Goal: Information Seeking & Learning: Find specific fact

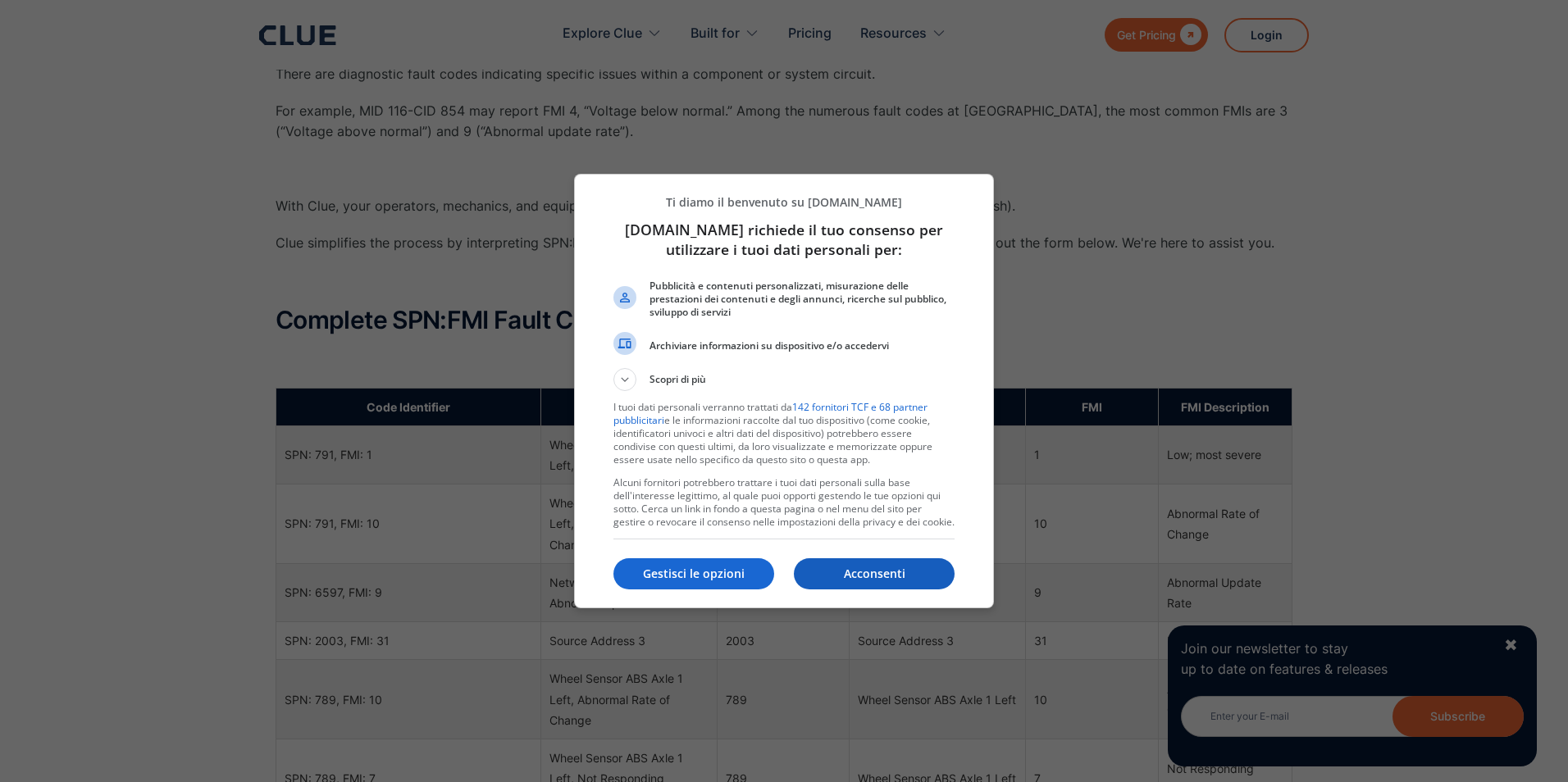
click at [893, 584] on button "Acconsenti" at bounding box center [874, 573] width 161 height 31
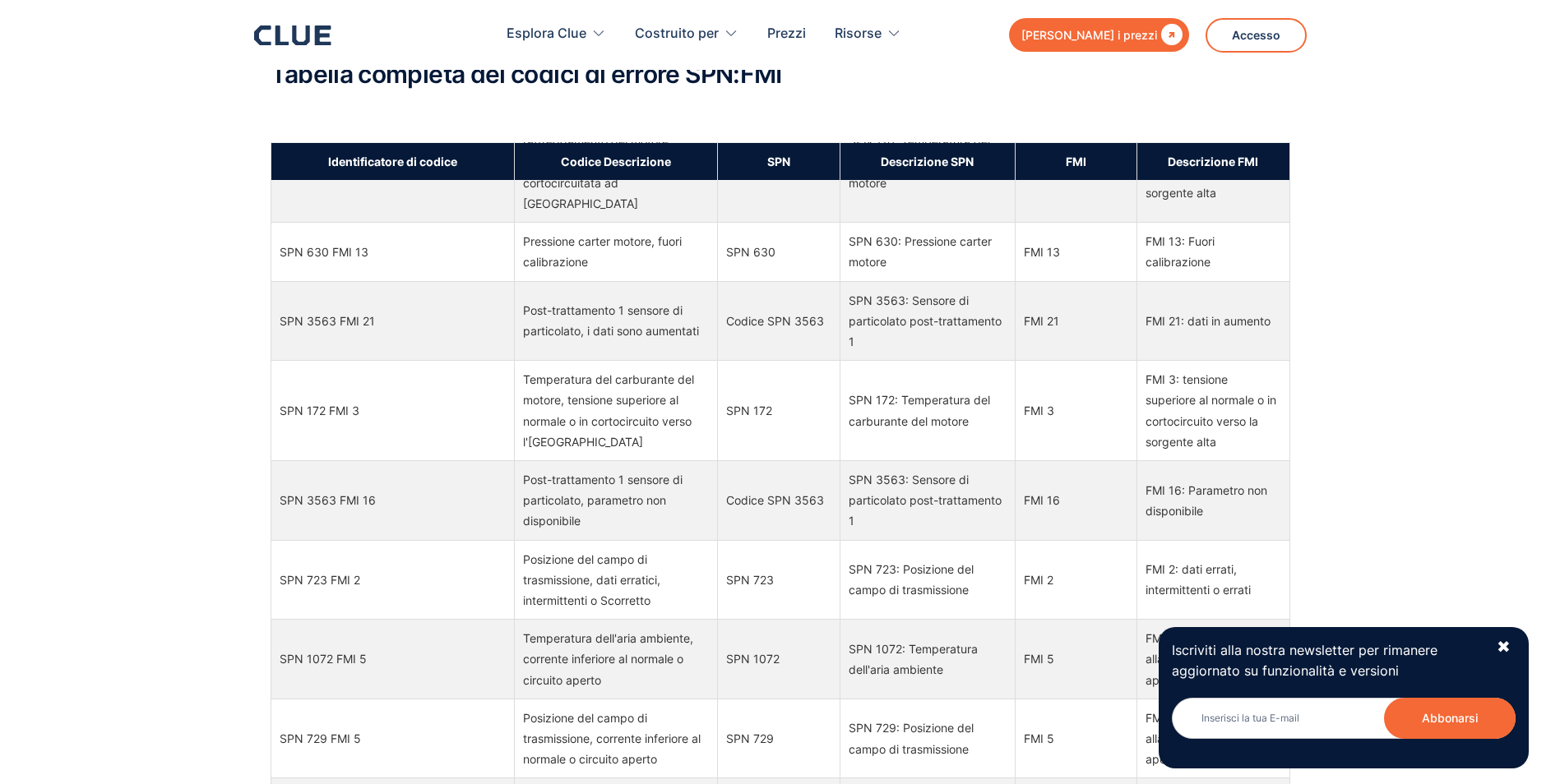
scroll to position [5126, 0]
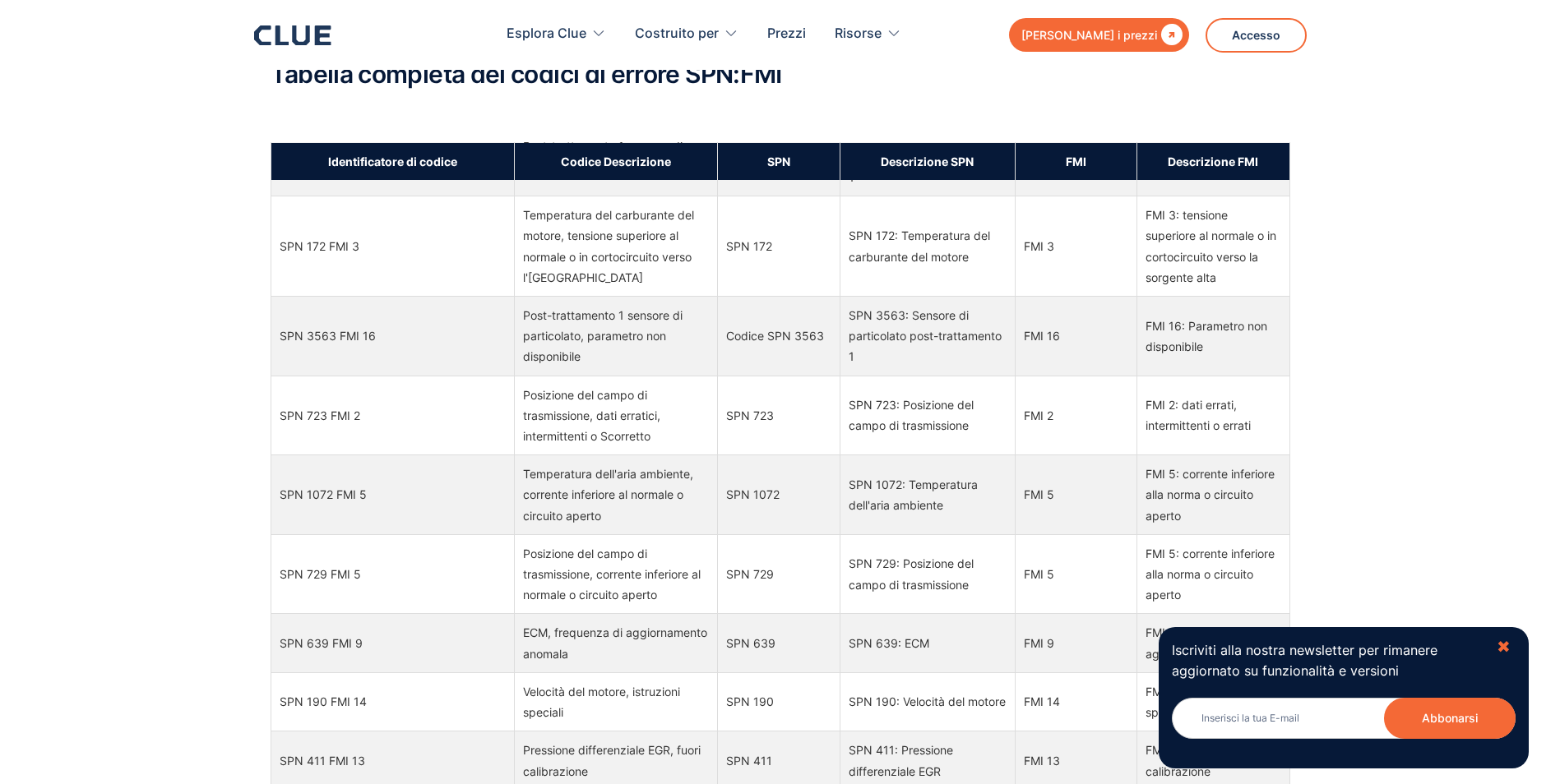
click at [1508, 652] on div "✖" at bounding box center [1503, 647] width 14 height 21
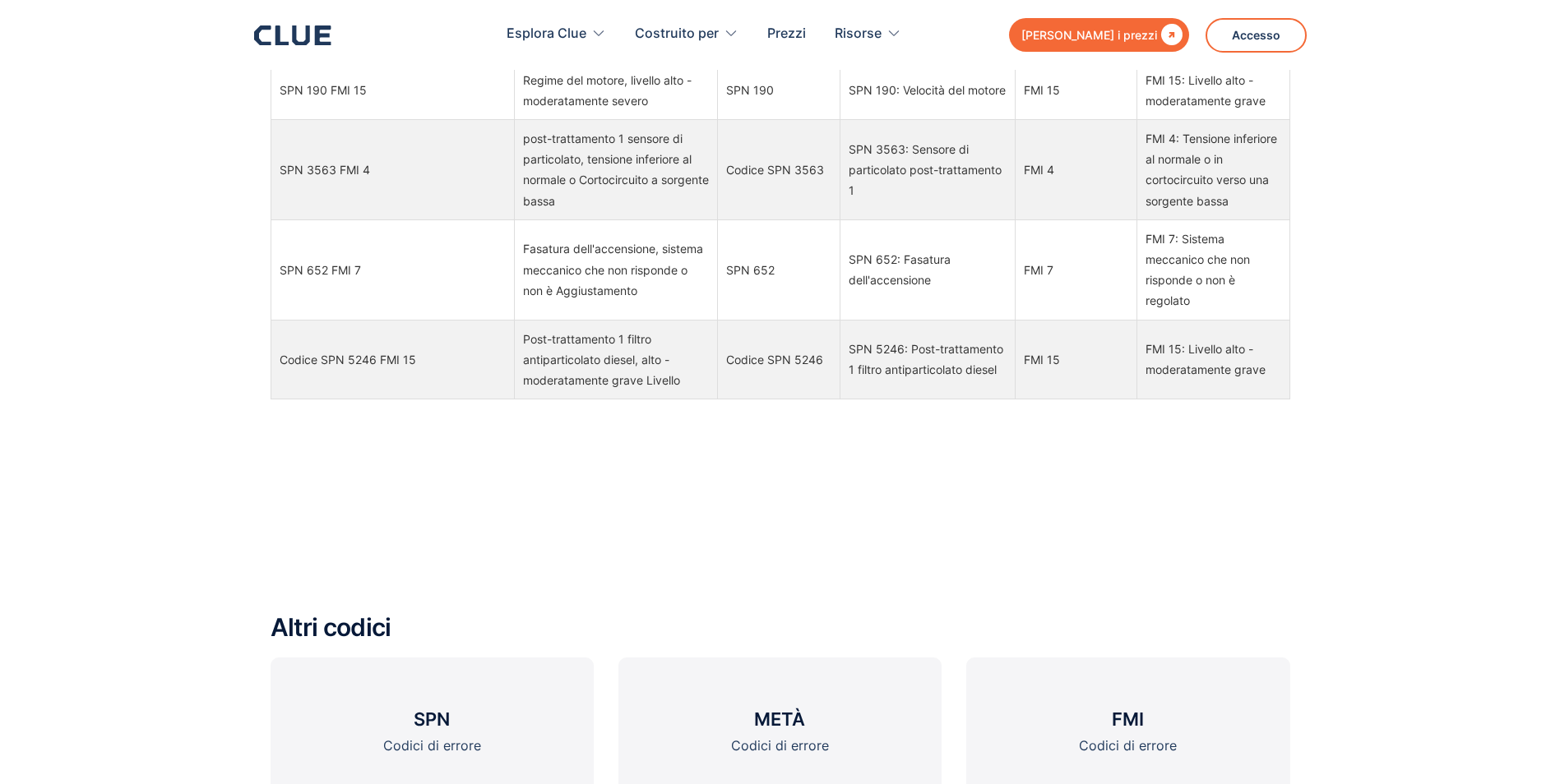
scroll to position [1889, 0]
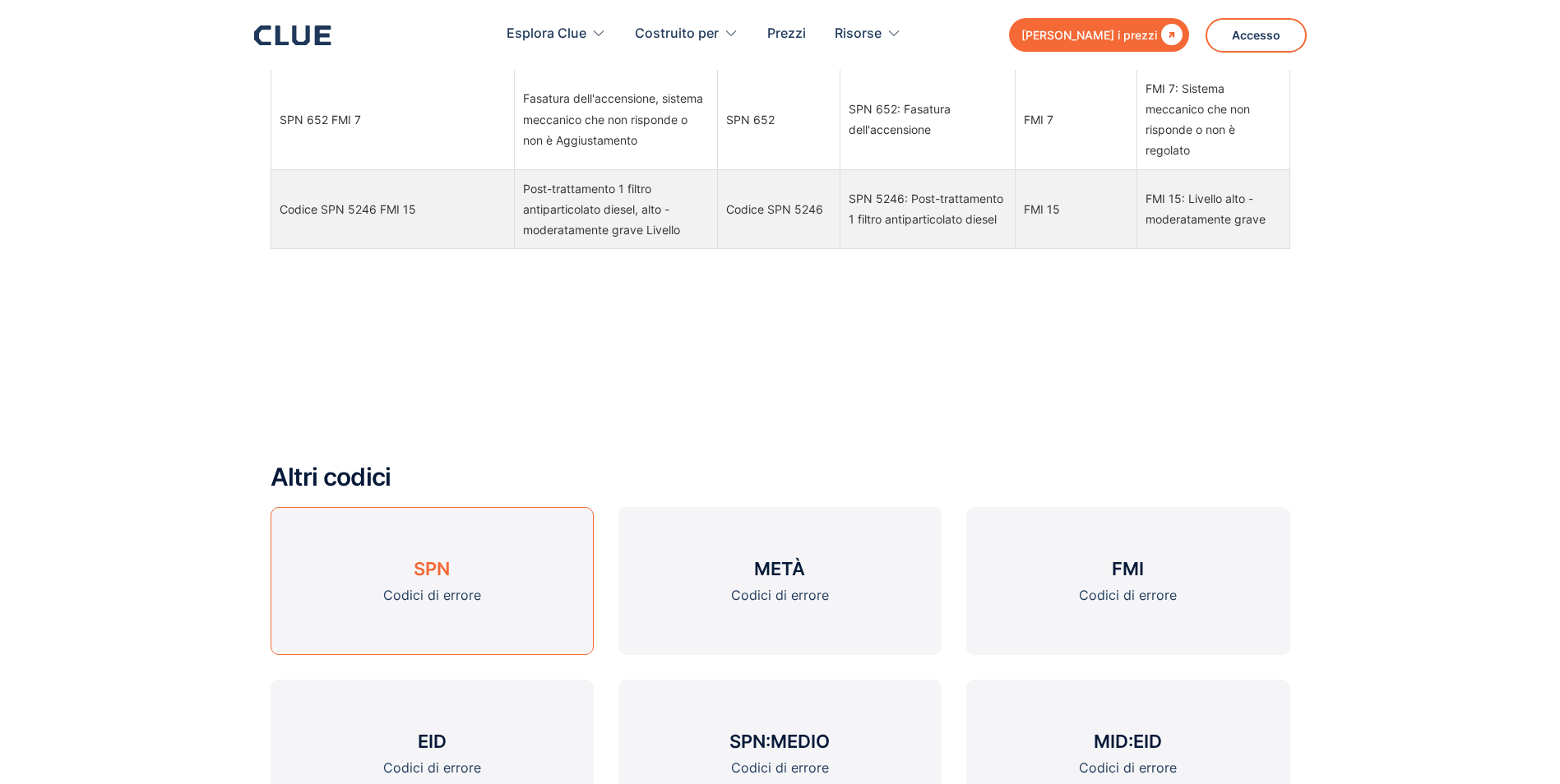
click at [472, 576] on link "SPN Codici di errore" at bounding box center [432, 581] width 324 height 148
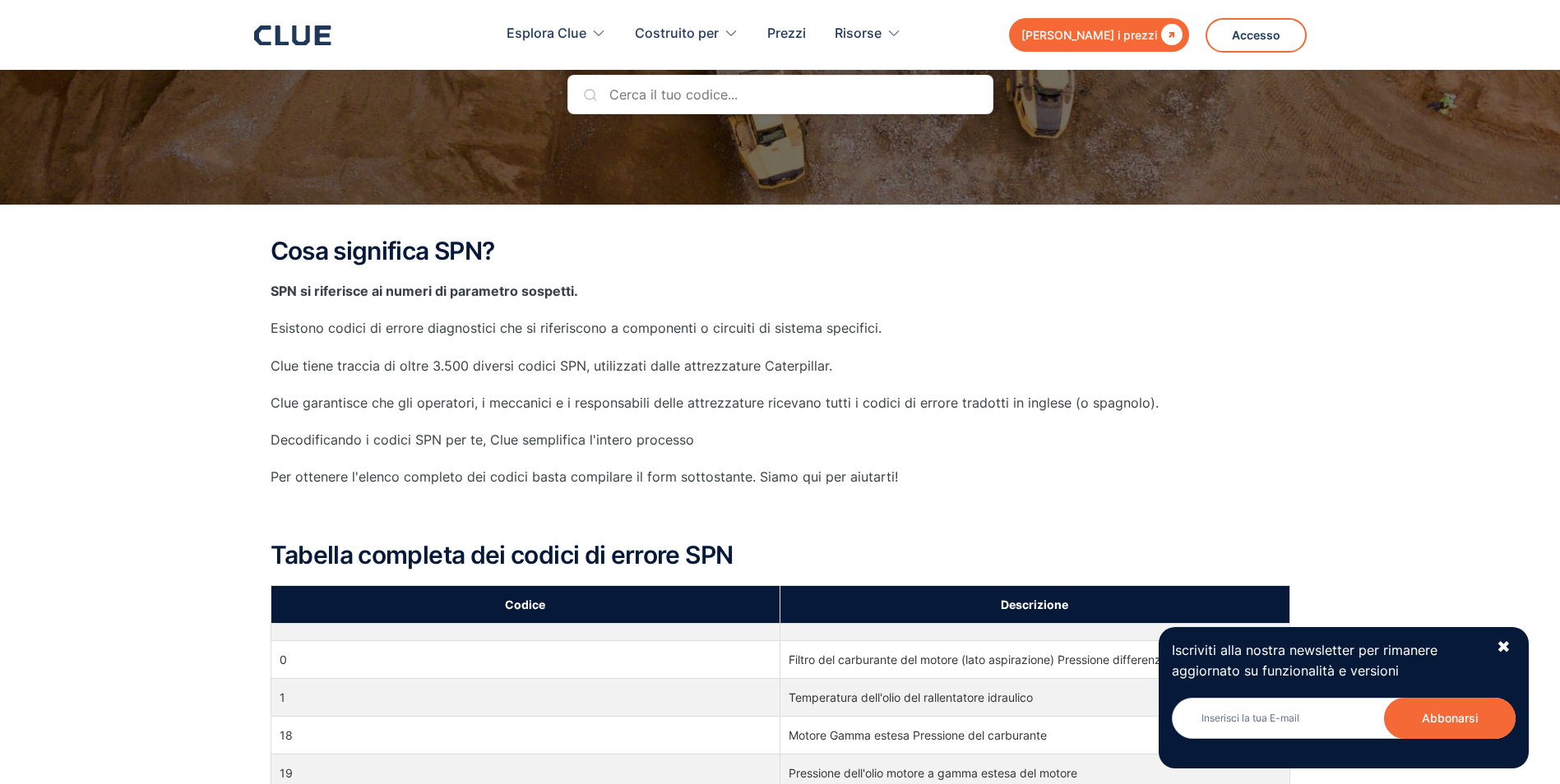
click at [812, 98] on input "text" at bounding box center [780, 95] width 426 height 40
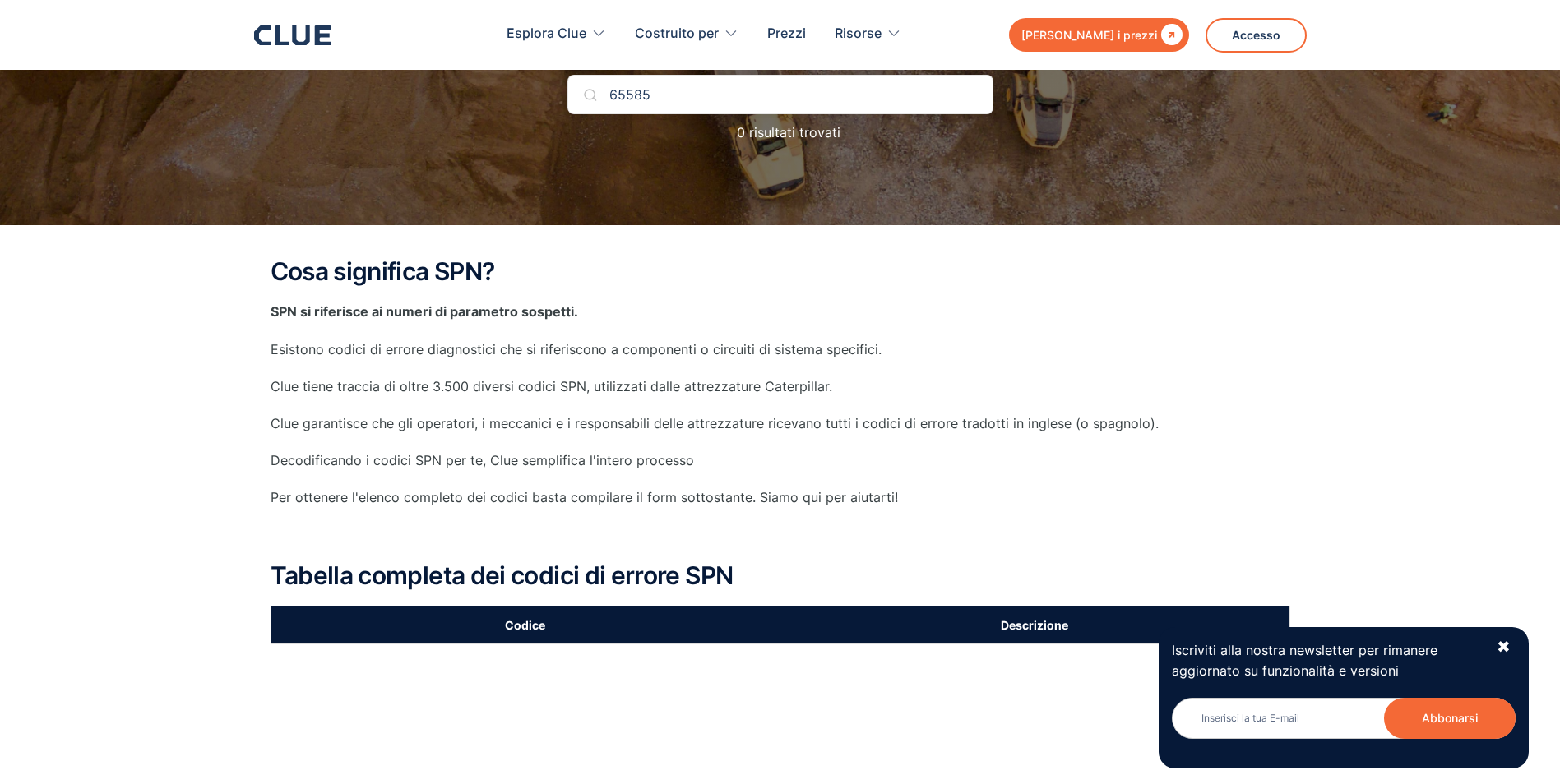
type input "65585"
drag, startPoint x: 795, startPoint y: 96, endPoint x: 376, endPoint y: 79, distance: 419.3
type input "V"
